Goal: Task Accomplishment & Management: Use online tool/utility

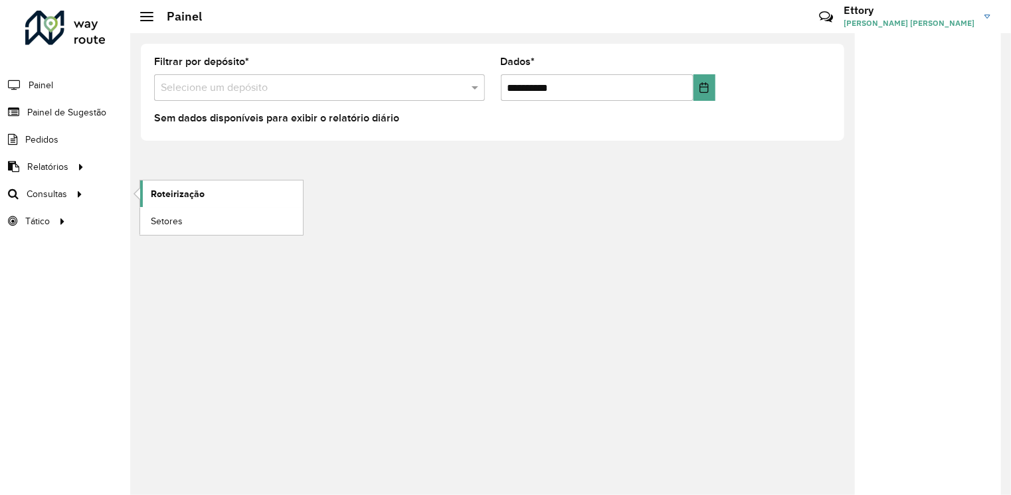
click at [143, 193] on link "Roteirização" at bounding box center [221, 194] width 163 height 27
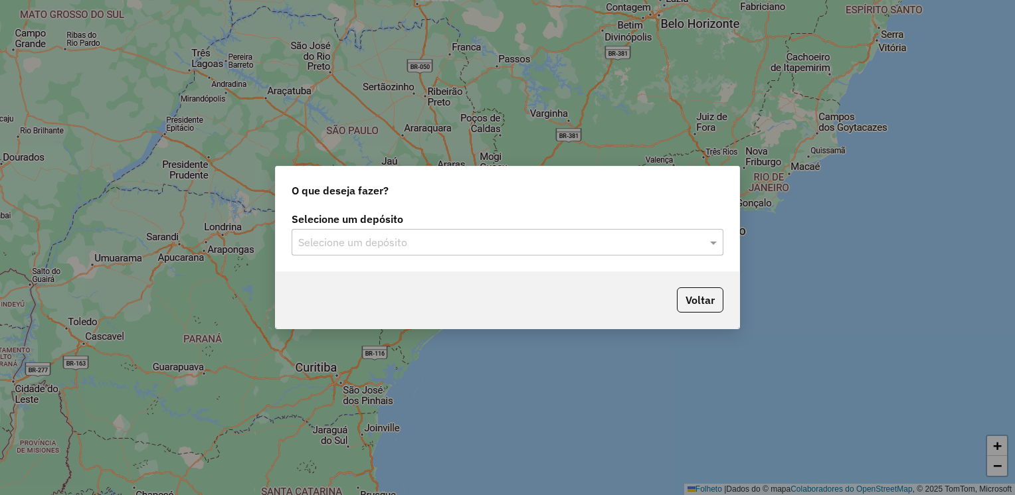
click at [483, 241] on input "text" at bounding box center [494, 243] width 392 height 16
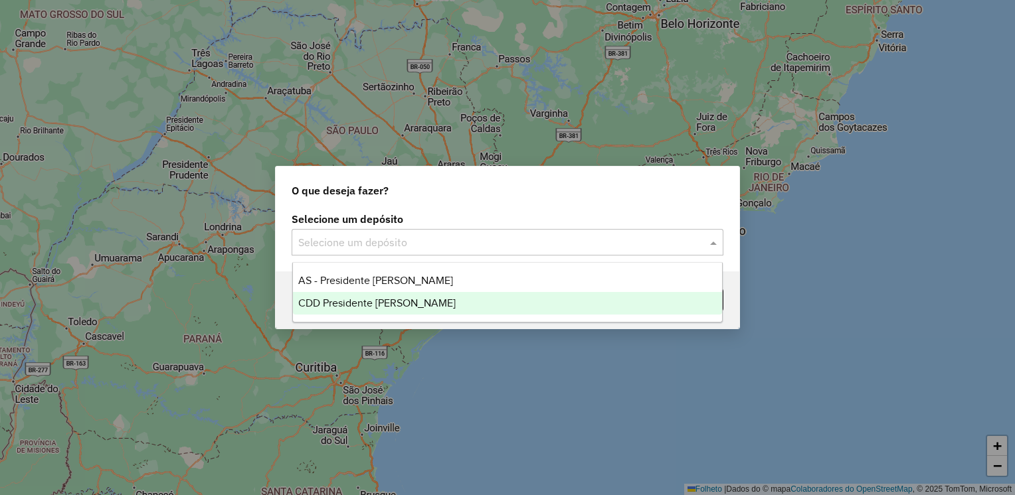
click at [452, 302] on div "CDD Presidente [PERSON_NAME]" at bounding box center [508, 303] width 430 height 23
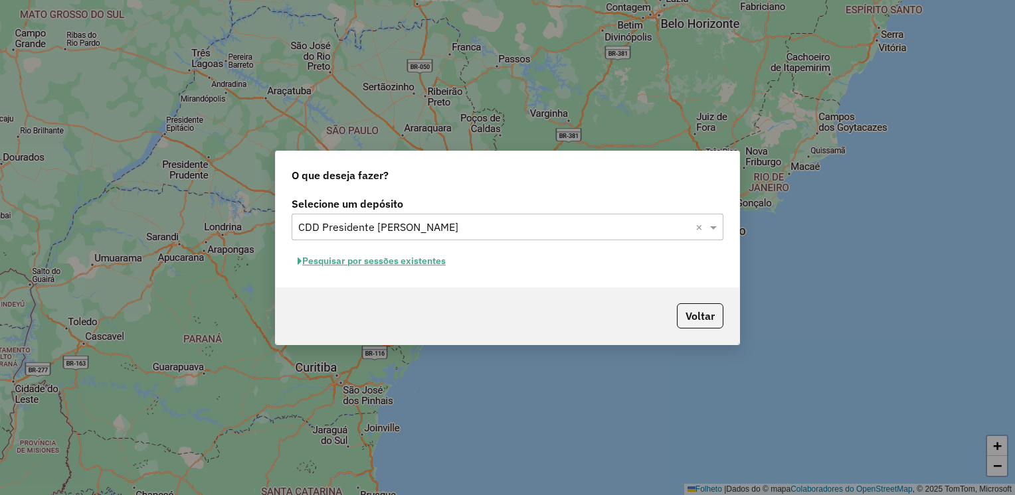
click at [386, 263] on font "Pesquisar por sessões existentes" at bounding box center [373, 261] width 143 height 12
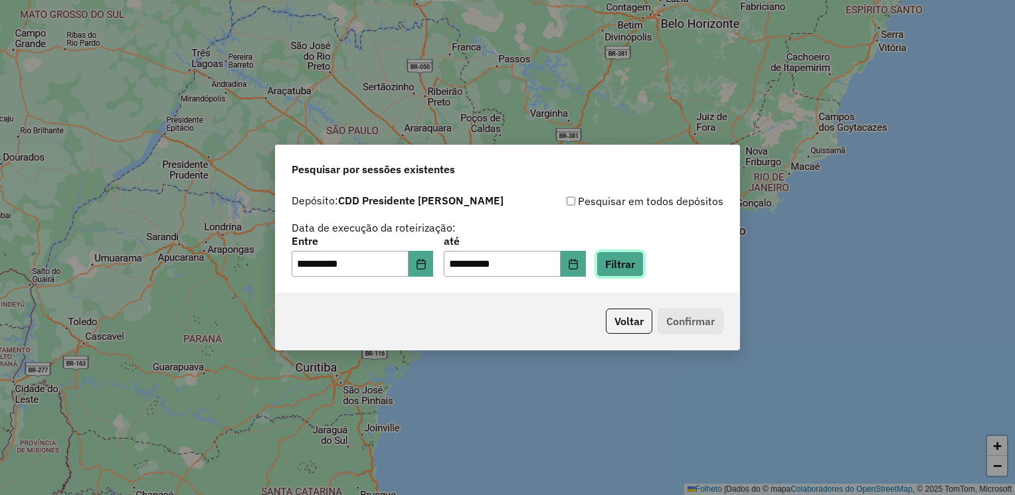
click at [631, 270] on button "Filtrar" at bounding box center [619, 264] width 47 height 25
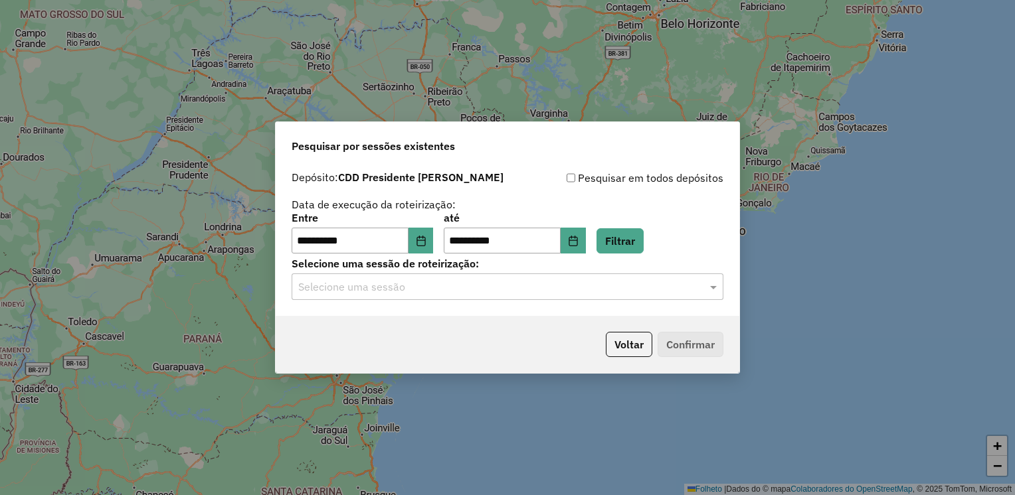
click at [394, 296] on div "Selecione uma sessão" at bounding box center [508, 287] width 432 height 27
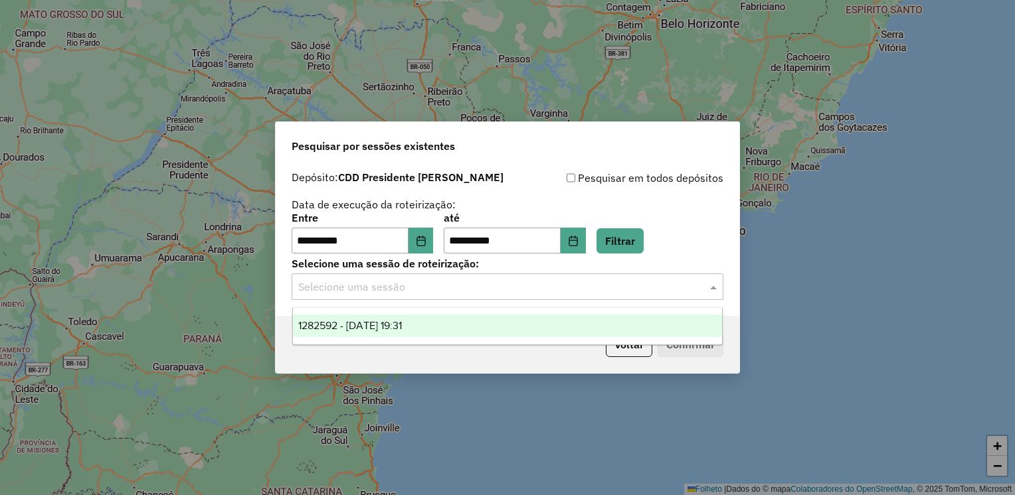
click at [391, 325] on span "1282592 - [DATE] 19:31" at bounding box center [350, 325] width 104 height 11
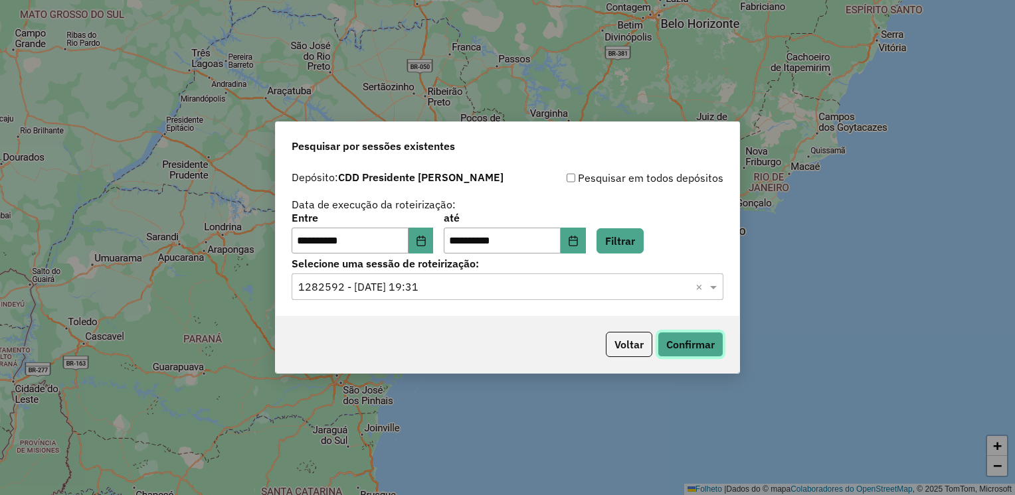
click at [713, 344] on button "Confirmar" at bounding box center [690, 344] width 66 height 25
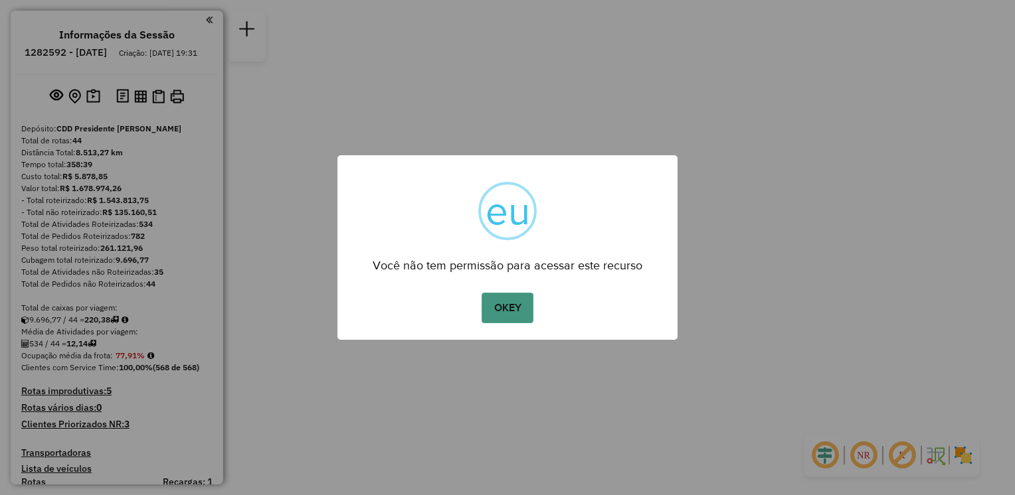
click at [518, 296] on button "OKEY" at bounding box center [507, 308] width 52 height 31
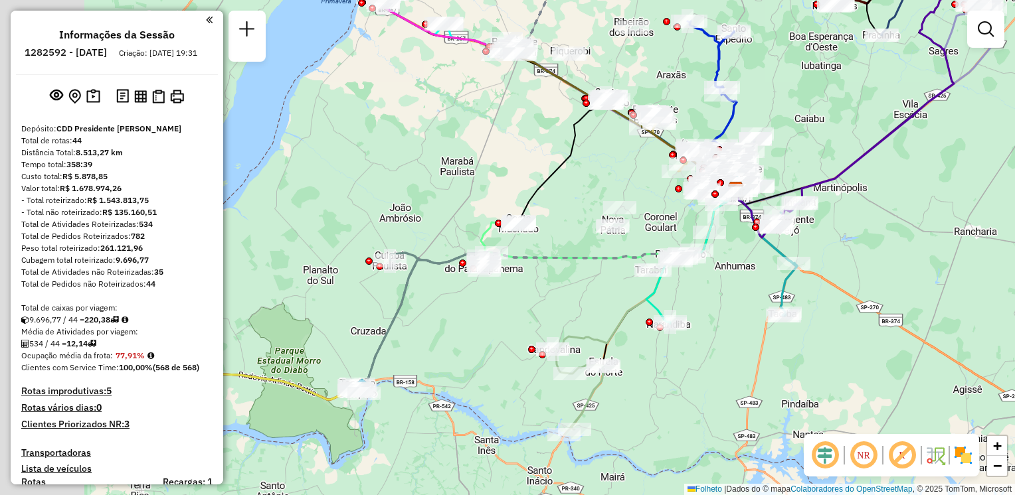
drag, startPoint x: 324, startPoint y: 235, endPoint x: 576, endPoint y: 171, distance: 260.3
click at [578, 171] on icon at bounding box center [629, 164] width 220 height 116
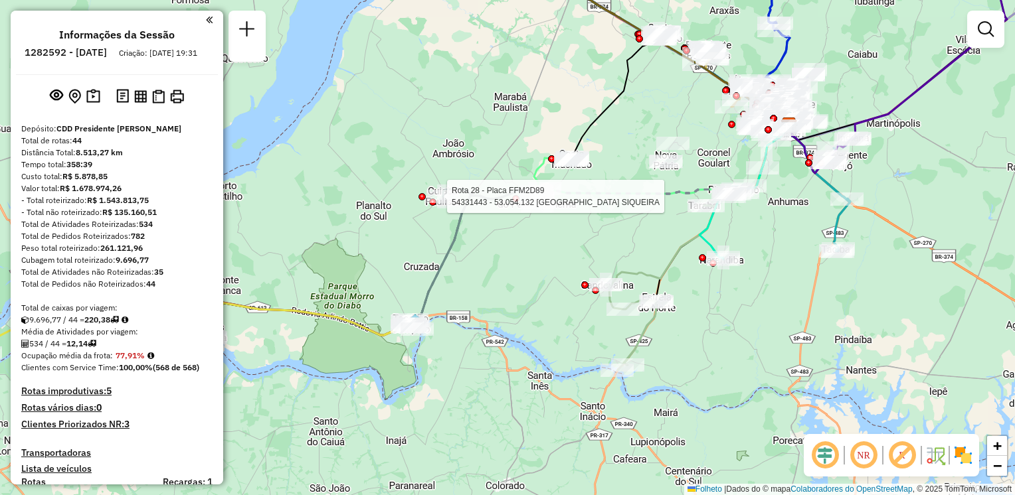
select select "**********"
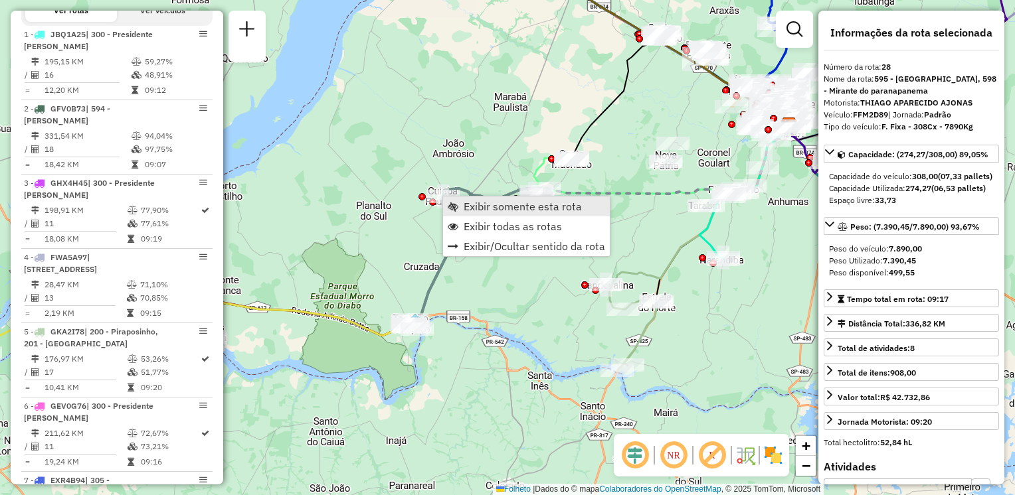
scroll to position [2525, 0]
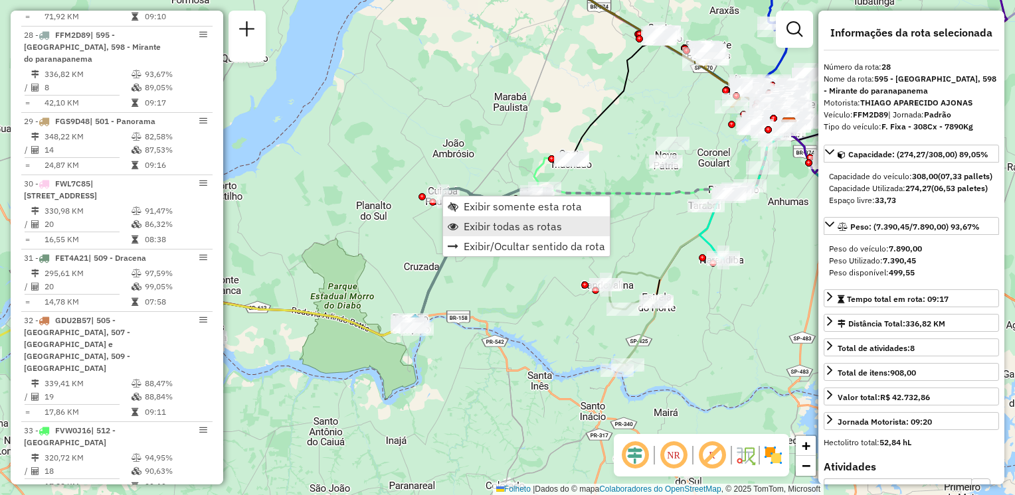
click at [477, 226] on span "Exibir todas as rotas" at bounding box center [513, 226] width 98 height 11
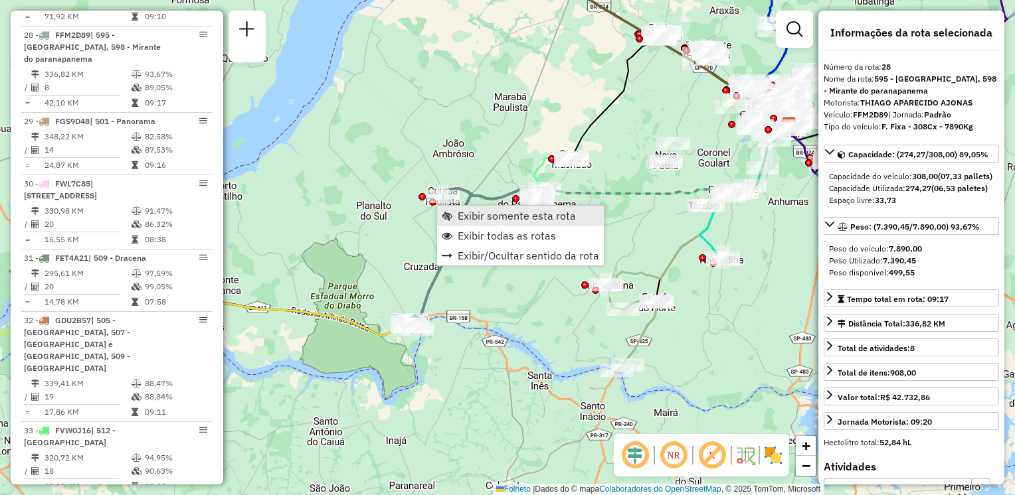
click at [471, 218] on span "Exibir somente esta rota" at bounding box center [517, 216] width 118 height 11
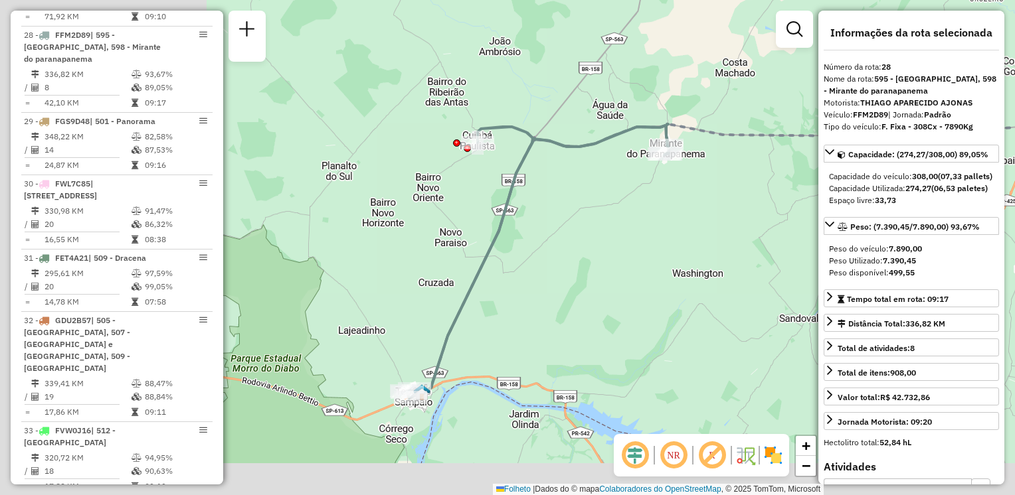
drag, startPoint x: 467, startPoint y: 285, endPoint x: 700, endPoint y: 245, distance: 235.8
click at [700, 245] on div "Janela de atendimento Grade de atendimento Capacidade Transportadoras Veículos …" at bounding box center [507, 247] width 1015 height 495
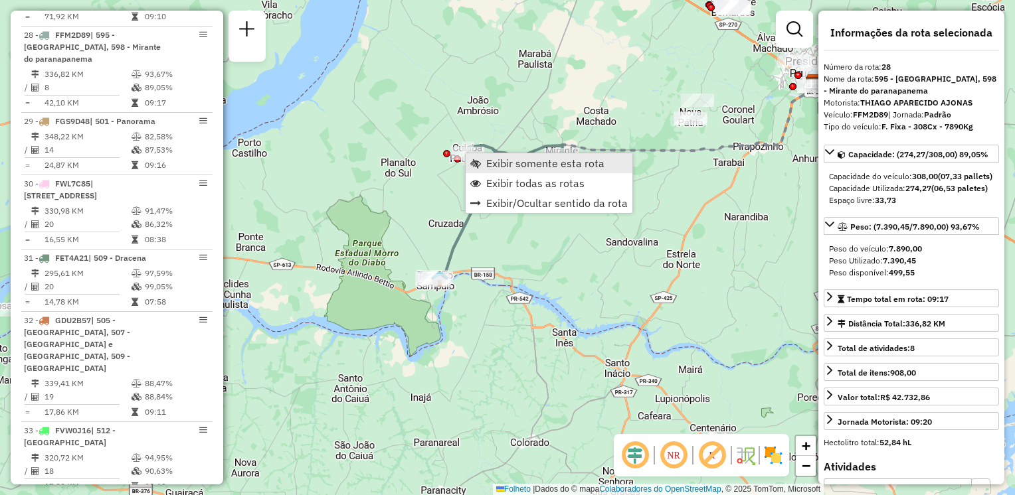
click at [515, 166] on span "Exibir somente esta rota" at bounding box center [545, 163] width 118 height 11
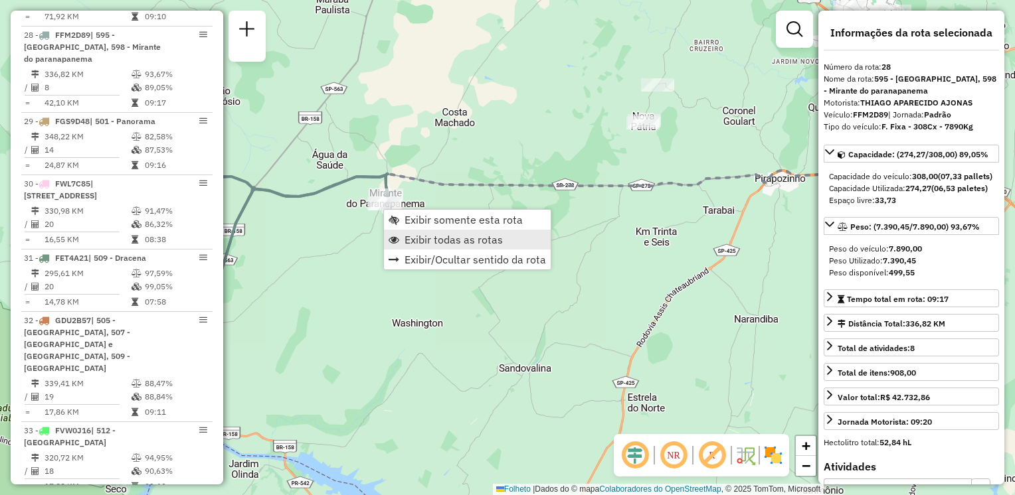
click at [409, 241] on span "Exibir todas as rotas" at bounding box center [453, 239] width 98 height 11
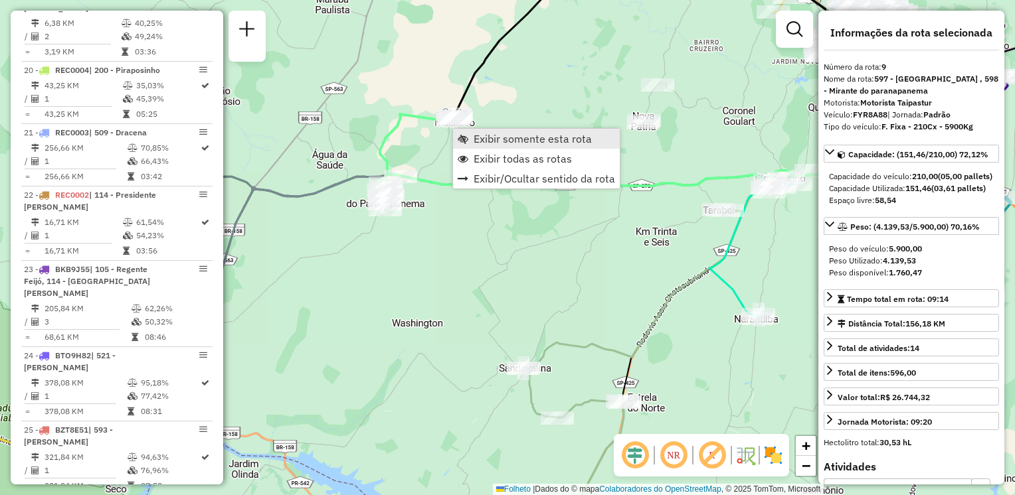
scroll to position [1126, 0]
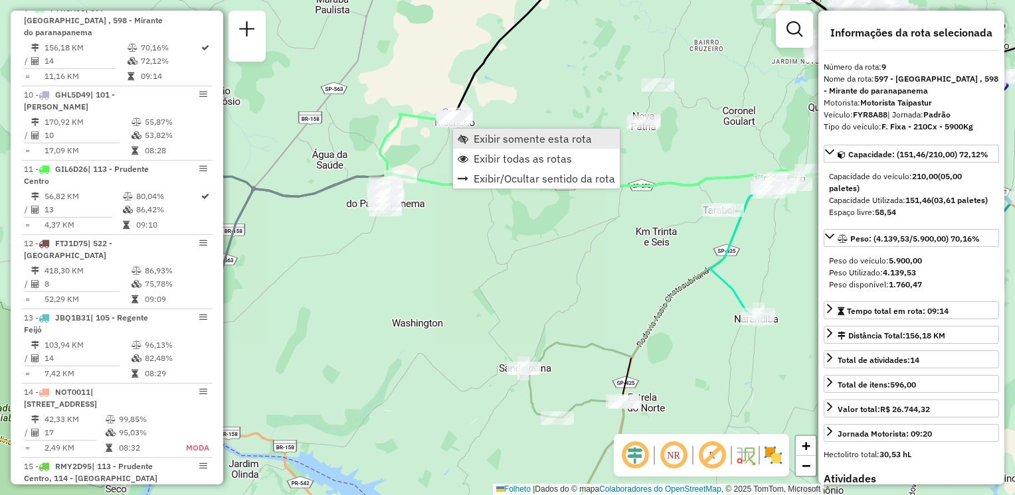
click at [465, 139] on span "Exibir somente esta rota" at bounding box center [463, 138] width 11 height 11
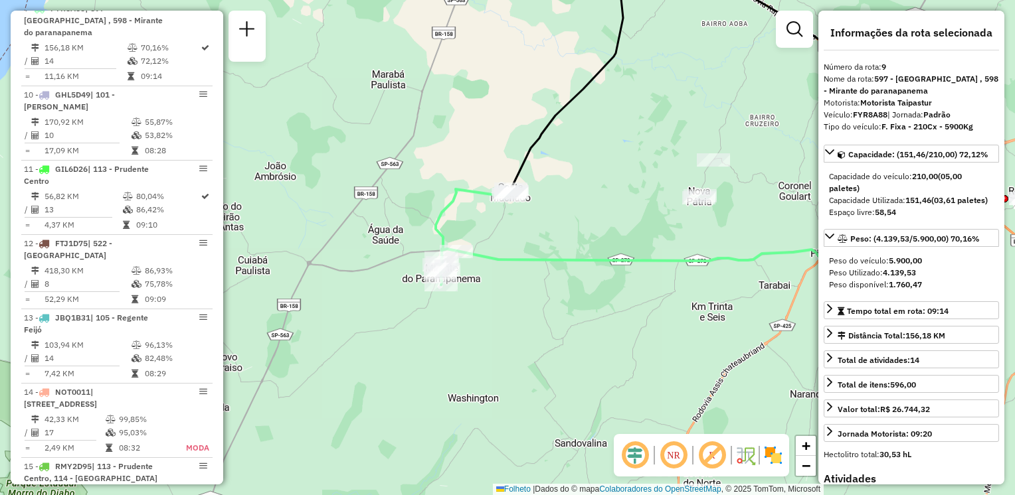
drag, startPoint x: 377, startPoint y: 309, endPoint x: 542, endPoint y: 195, distance: 200.8
click at [542, 195] on div "Janela de atendimento Grade de atendimento Capacidade Transportadoras Veículos …" at bounding box center [507, 247] width 1015 height 495
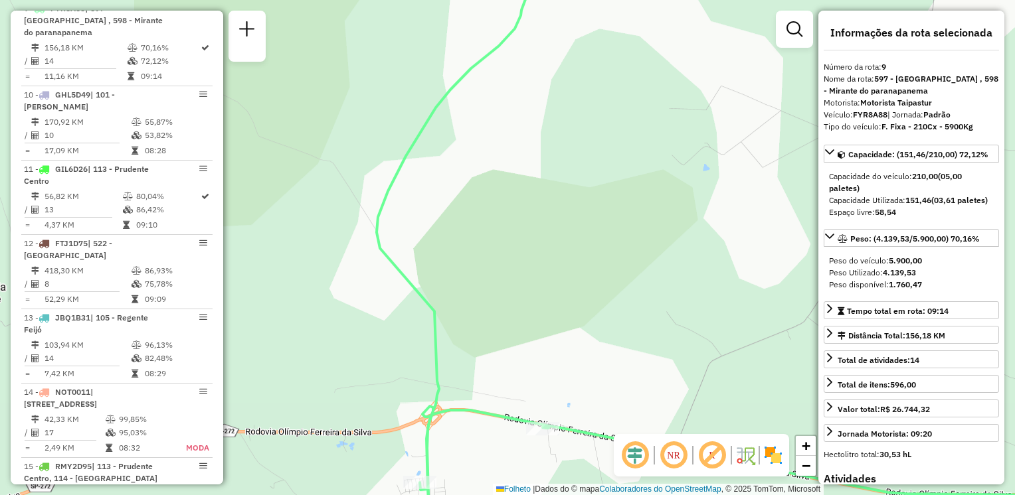
drag, startPoint x: 450, startPoint y: 191, endPoint x: 449, endPoint y: 288, distance: 97.6
click at [449, 288] on div "Janela de atendimento Grade de atendimento Capacidade Transportadoras Veículos …" at bounding box center [507, 247] width 1015 height 495
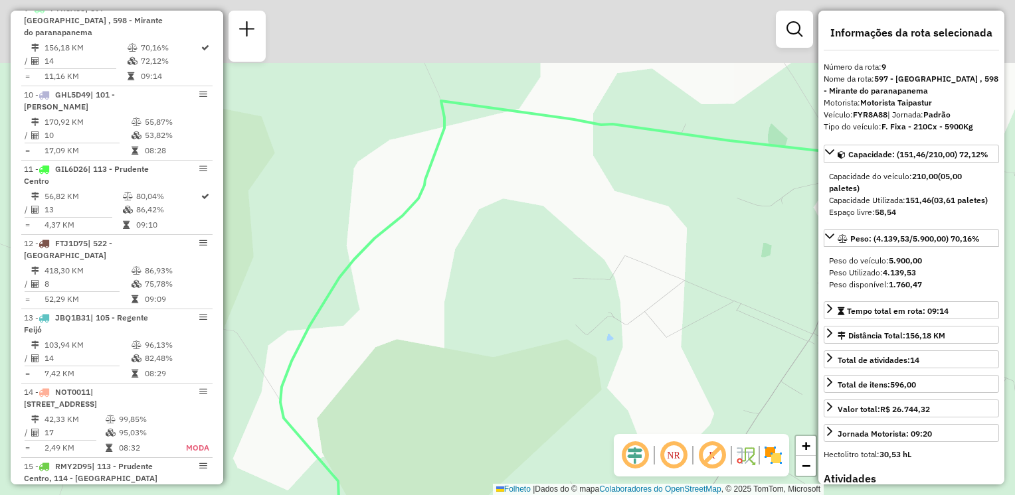
click at [526, 254] on div "Janela de atendimento Grade de atendimento Capacidade Transportadoras Veículos …" at bounding box center [507, 247] width 1015 height 495
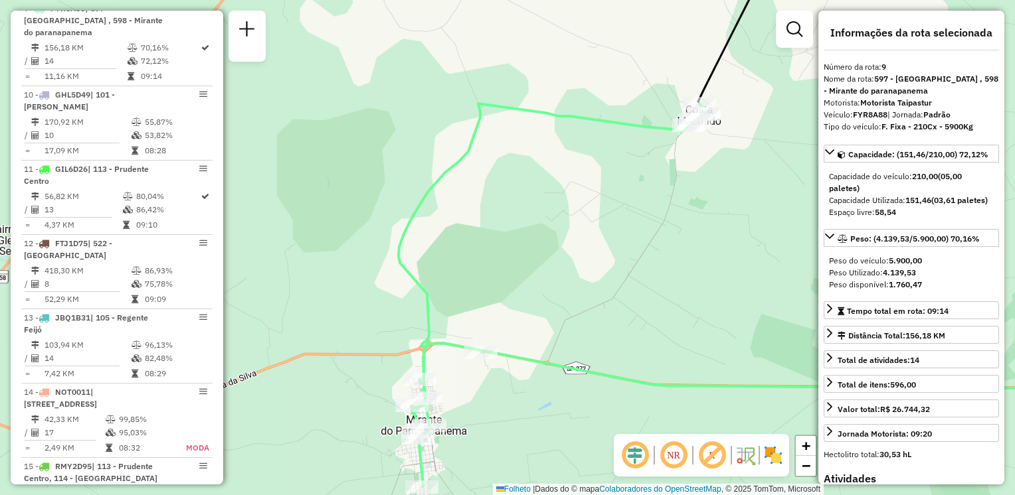
drag, startPoint x: 592, startPoint y: 282, endPoint x: 558, endPoint y: 222, distance: 69.3
click at [562, 224] on div "Janela de atendimento Grade de atendimento Capacidade Transportadoras Veículos …" at bounding box center [507, 247] width 1015 height 495
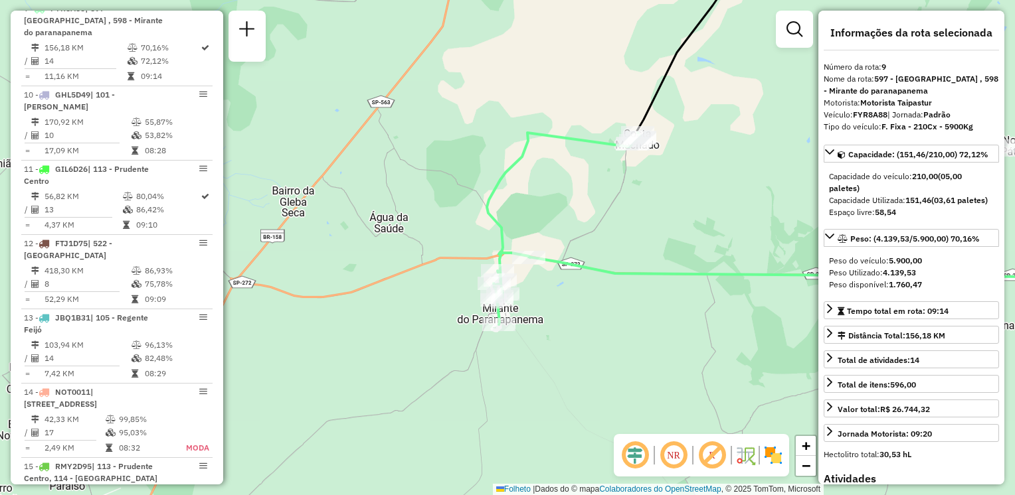
drag, startPoint x: 546, startPoint y: 263, endPoint x: 558, endPoint y: 197, distance: 67.5
click at [558, 198] on div "Janela de atendimento Grade de atendimento Capacidade Transportadoras Veículos …" at bounding box center [507, 247] width 1015 height 495
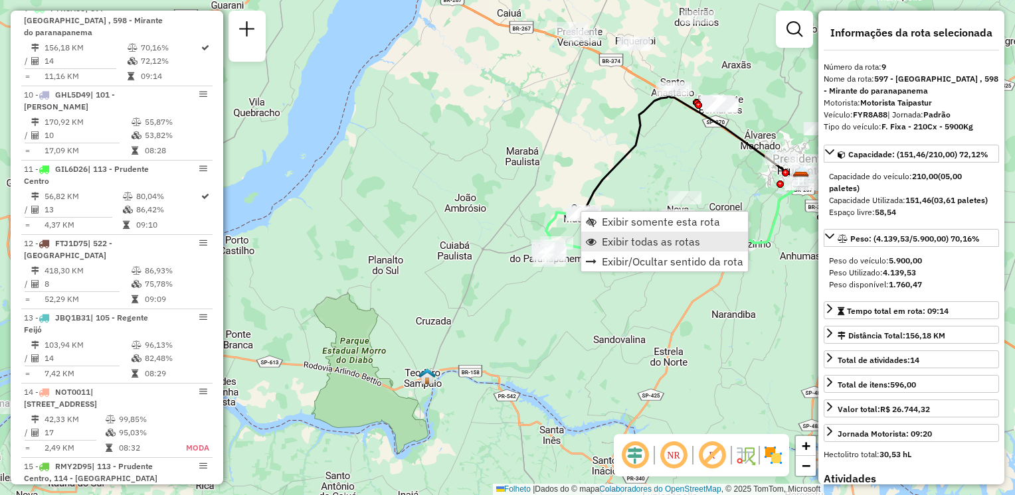
click at [608, 246] on span "Exibir todas as rotas" at bounding box center [651, 241] width 98 height 11
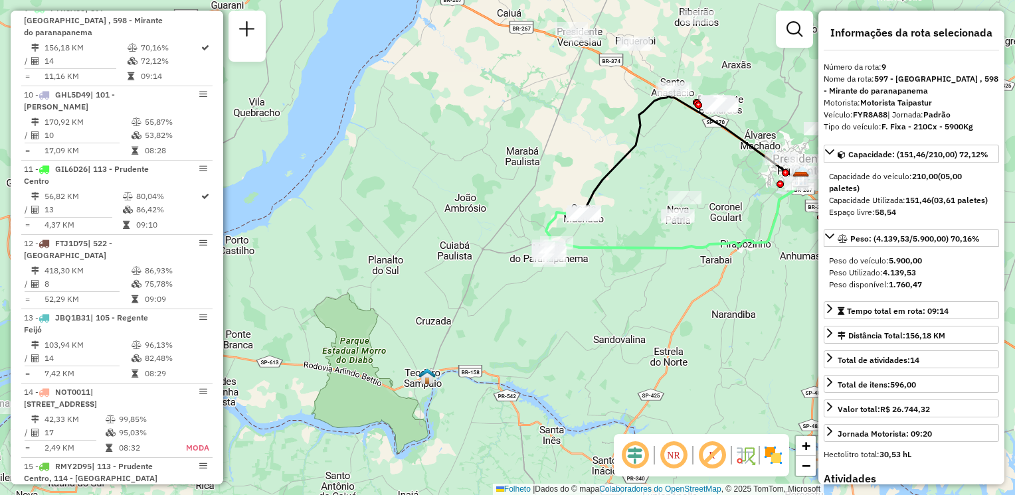
click at [624, 263] on hb-router-mapa "Exibir somente esta rota Exibir todas as rotas Exibir/Ocultar sentido da rota I…" at bounding box center [507, 247] width 1015 height 495
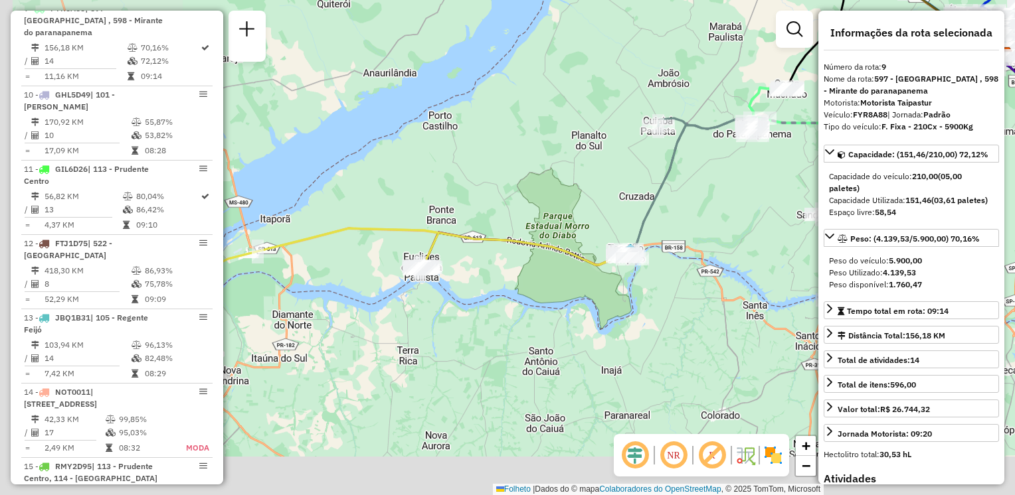
drag, startPoint x: 507, startPoint y: 358, endPoint x: 715, endPoint y: 262, distance: 228.8
click at [715, 262] on div "Janela de atendimento Grade de atendimento Capacidade Transportadoras Veículos …" at bounding box center [507, 247] width 1015 height 495
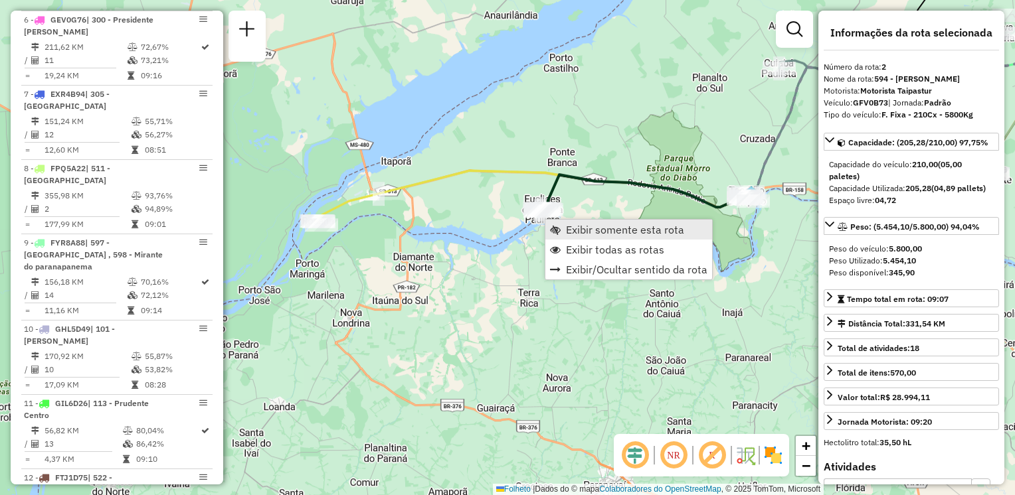
scroll to position [606, 0]
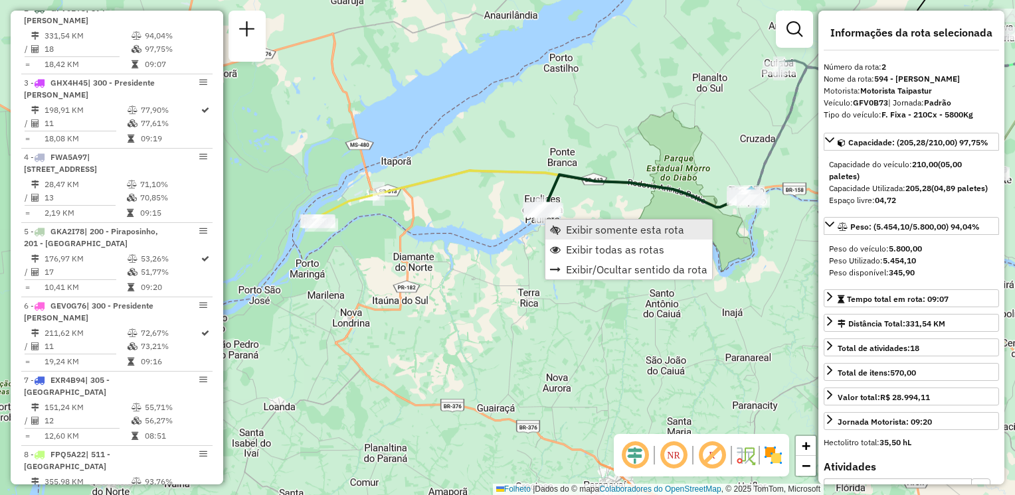
click at [552, 230] on span "Exibir somente esta rota" at bounding box center [555, 229] width 11 height 11
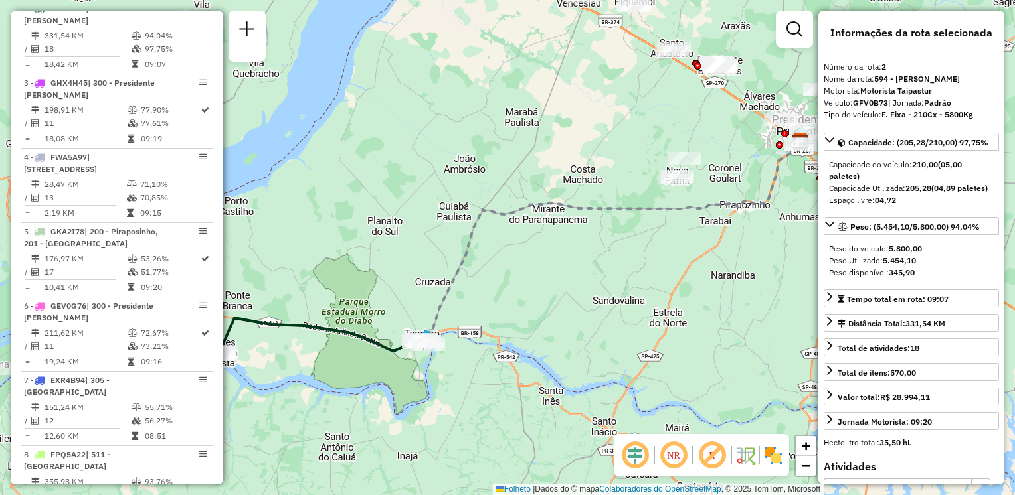
drag, startPoint x: 505, startPoint y: 243, endPoint x: 541, endPoint y: 234, distance: 36.9
click at [545, 233] on div "Janela de atendimento Grade de atendimento Capacidade Transportadoras Veículos …" at bounding box center [507, 247] width 1015 height 495
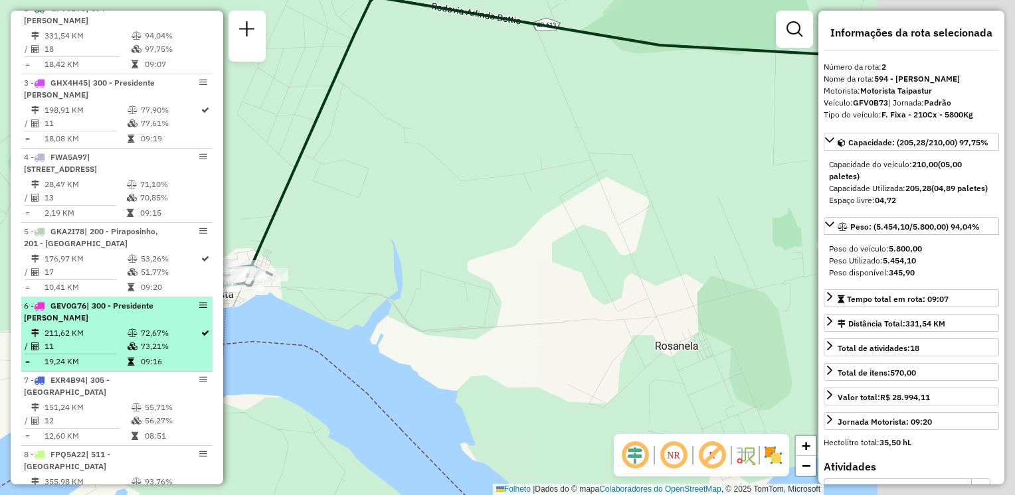
drag, startPoint x: 399, startPoint y: 326, endPoint x: 193, endPoint y: 329, distance: 205.9
click at [196, 331] on hb-router-mapa "Informações da Sessão 1282592 - [DATE] Criação: [DATE] 19:31 Depósito: CDD Pres…" at bounding box center [507, 247] width 1015 height 495
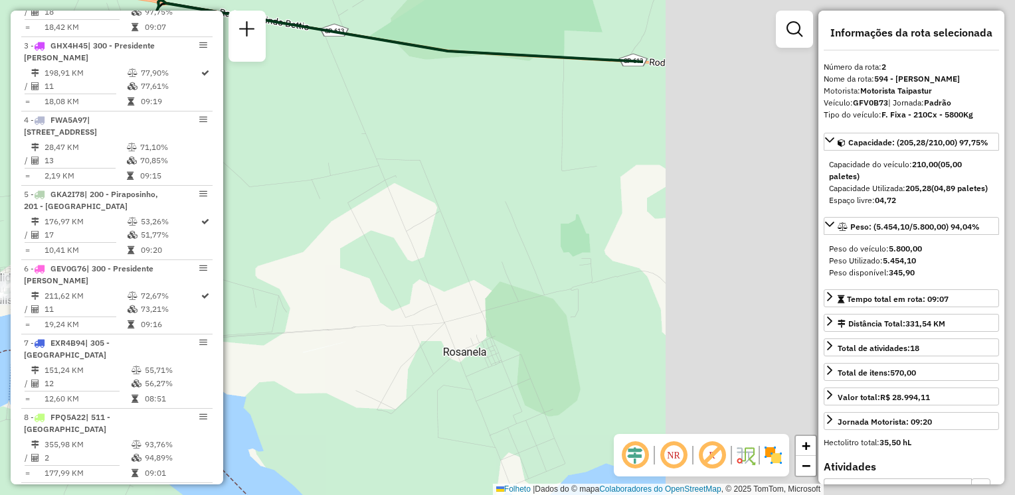
scroll to position [672, 0]
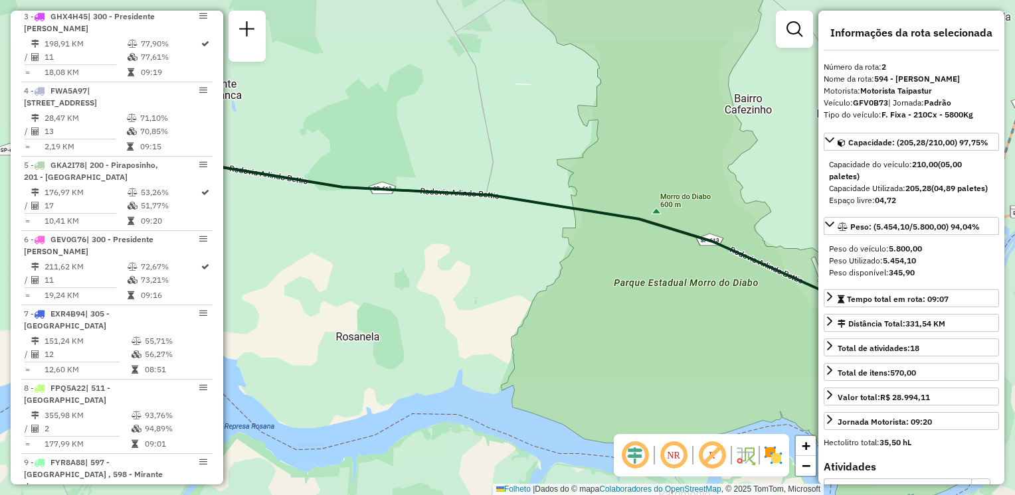
drag, startPoint x: 251, startPoint y: 243, endPoint x: 239, endPoint y: 242, distance: 12.0
click at [240, 242] on div "Janela de atendimento Grade de atendimento Capacidade Transportadoras Veículos …" at bounding box center [507, 247] width 1015 height 495
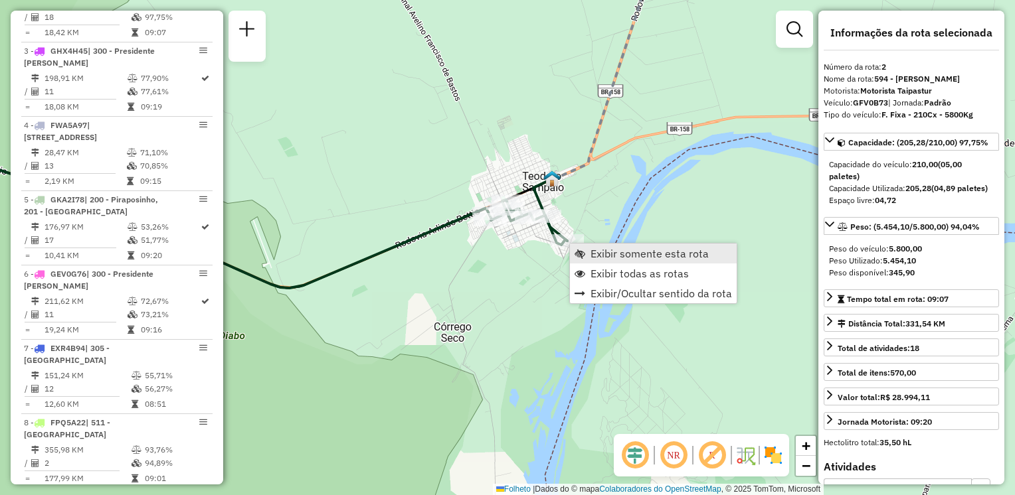
scroll to position [606, 0]
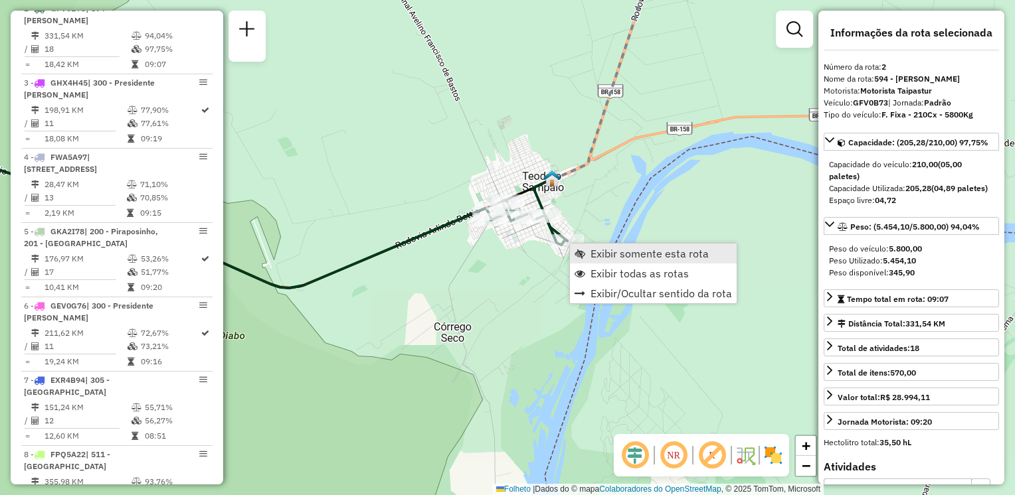
click at [598, 255] on span "Exibir somente esta rota" at bounding box center [649, 253] width 118 height 11
